Goal: Information Seeking & Learning: Learn about a topic

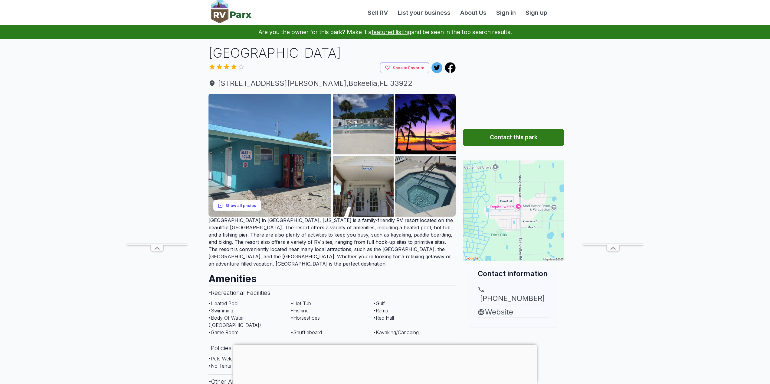
click at [250, 202] on button "Show all photos" at bounding box center [237, 205] width 48 height 11
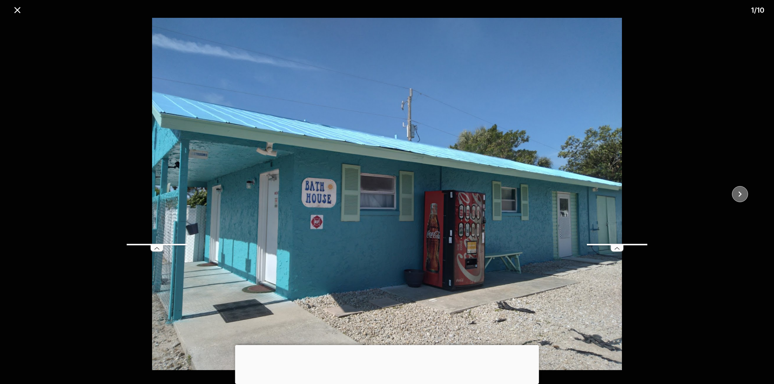
click at [741, 193] on icon "close" at bounding box center [740, 194] width 11 height 11
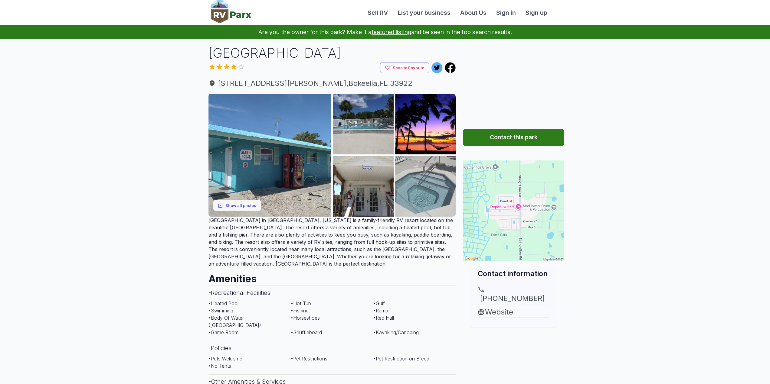
click at [426, 188] on img at bounding box center [425, 186] width 61 height 61
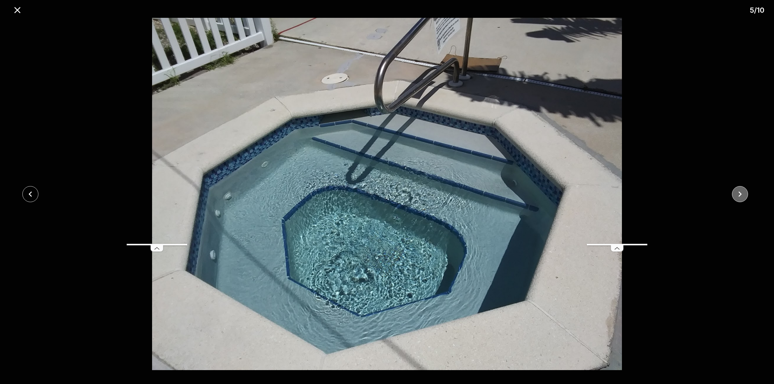
click at [737, 192] on icon "close" at bounding box center [740, 194] width 11 height 11
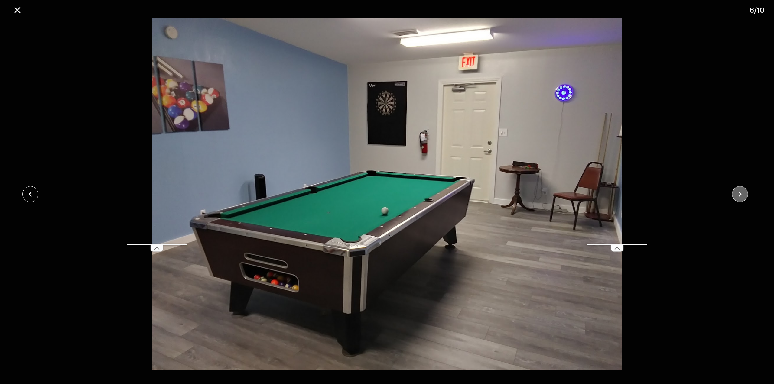
click at [737, 192] on icon "close" at bounding box center [740, 194] width 11 height 11
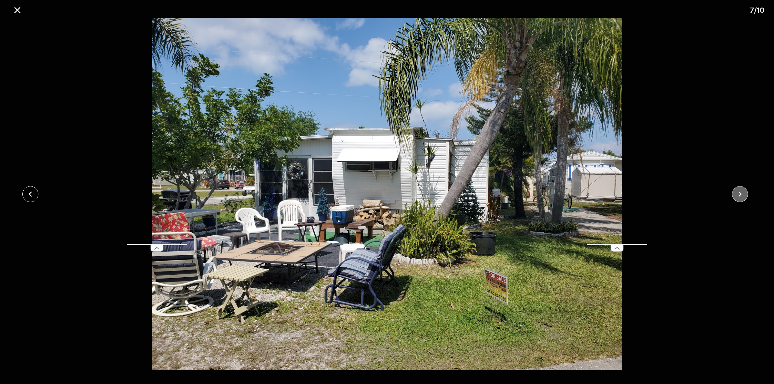
click at [737, 192] on icon "close" at bounding box center [740, 194] width 11 height 11
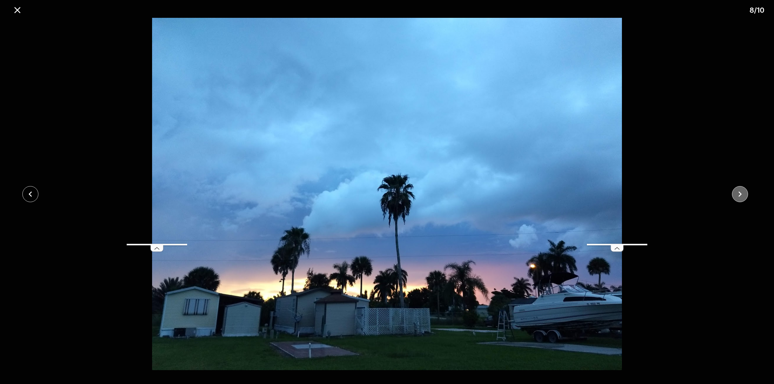
click at [737, 192] on icon "close" at bounding box center [740, 194] width 11 height 11
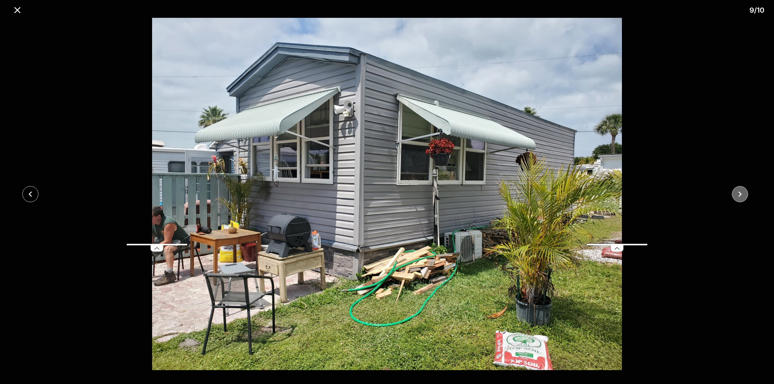
click at [737, 192] on icon "close" at bounding box center [740, 194] width 11 height 11
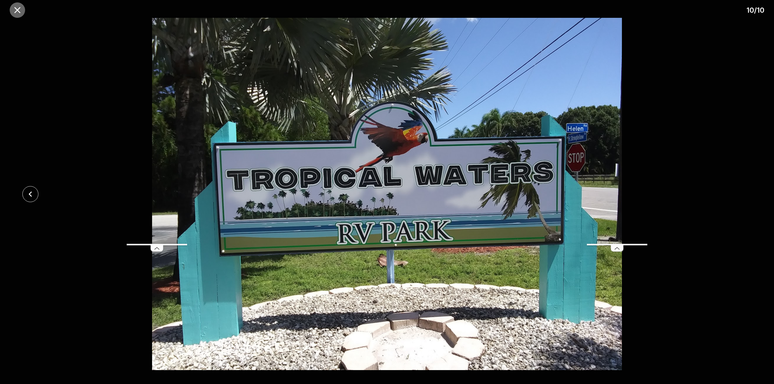
click at [19, 11] on icon "close" at bounding box center [17, 10] width 6 height 6
